Goal: Check status

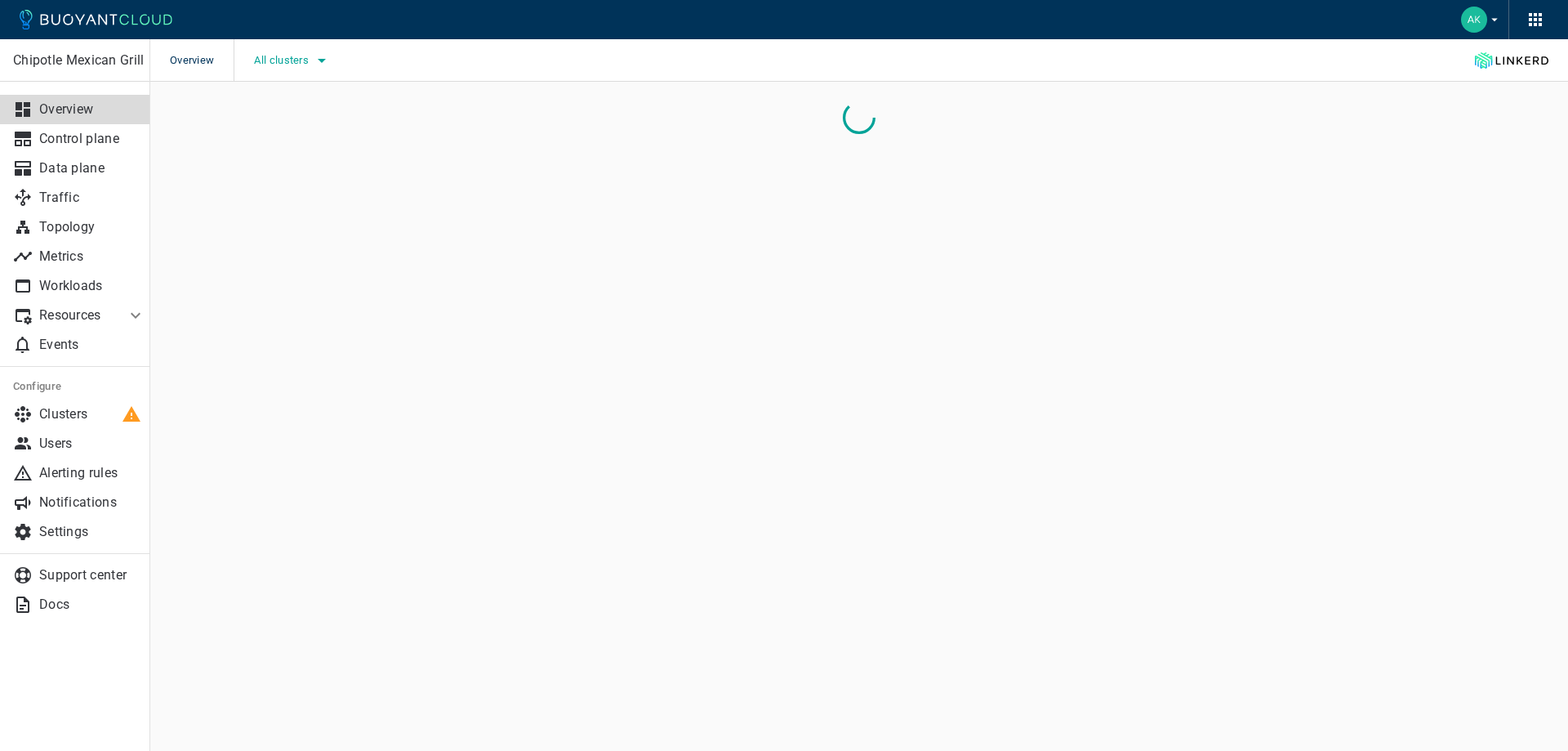
click at [316, 54] on icon "button" at bounding box center [321, 60] width 20 height 20
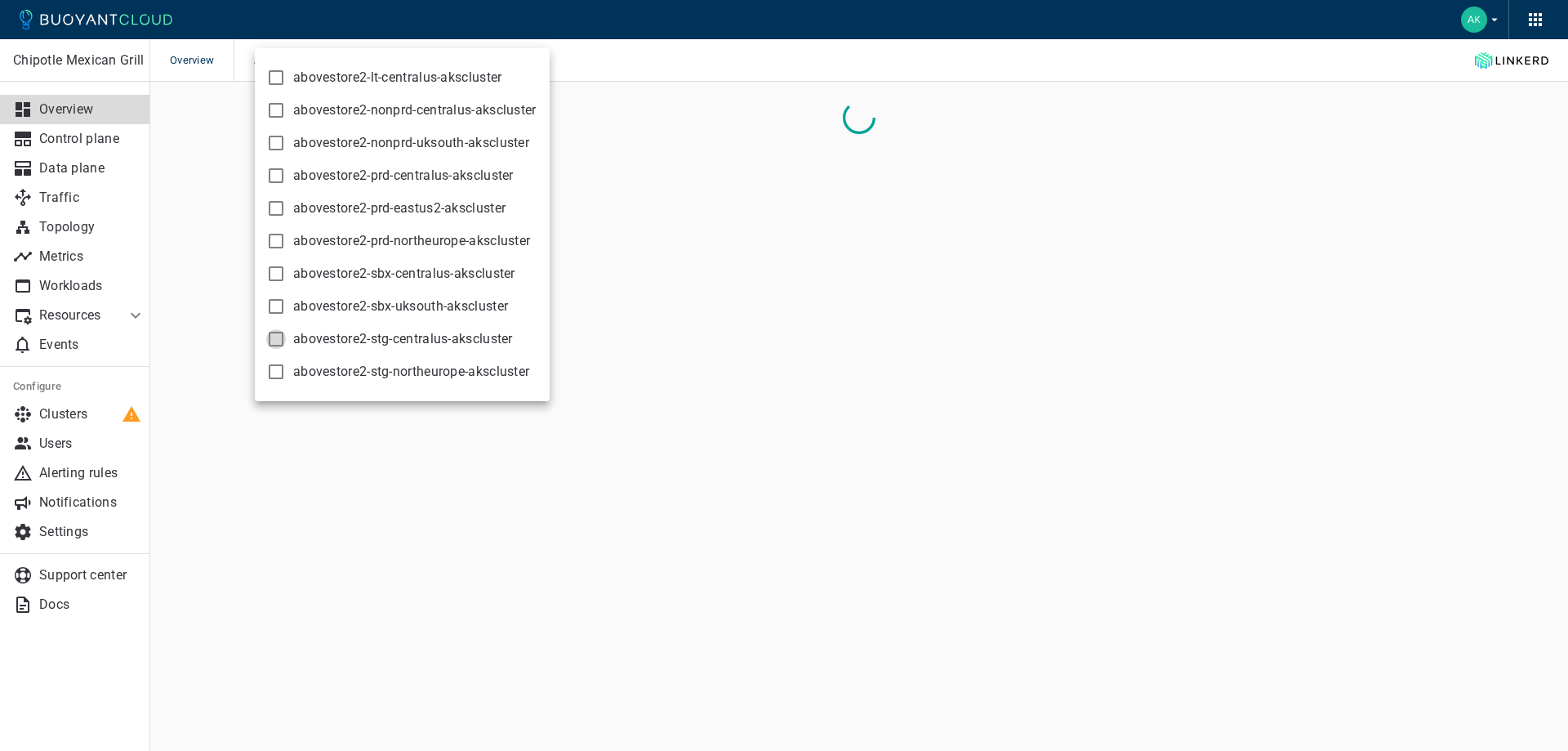
click at [274, 332] on input "abovestore2-stg-centralus-akscluster" at bounding box center [275, 338] width 20 height 20
checkbox input "true"
click at [704, 99] on div at bounding box center [784, 376] width 1568 height 751
